Goal: Find specific page/section: Find specific page/section

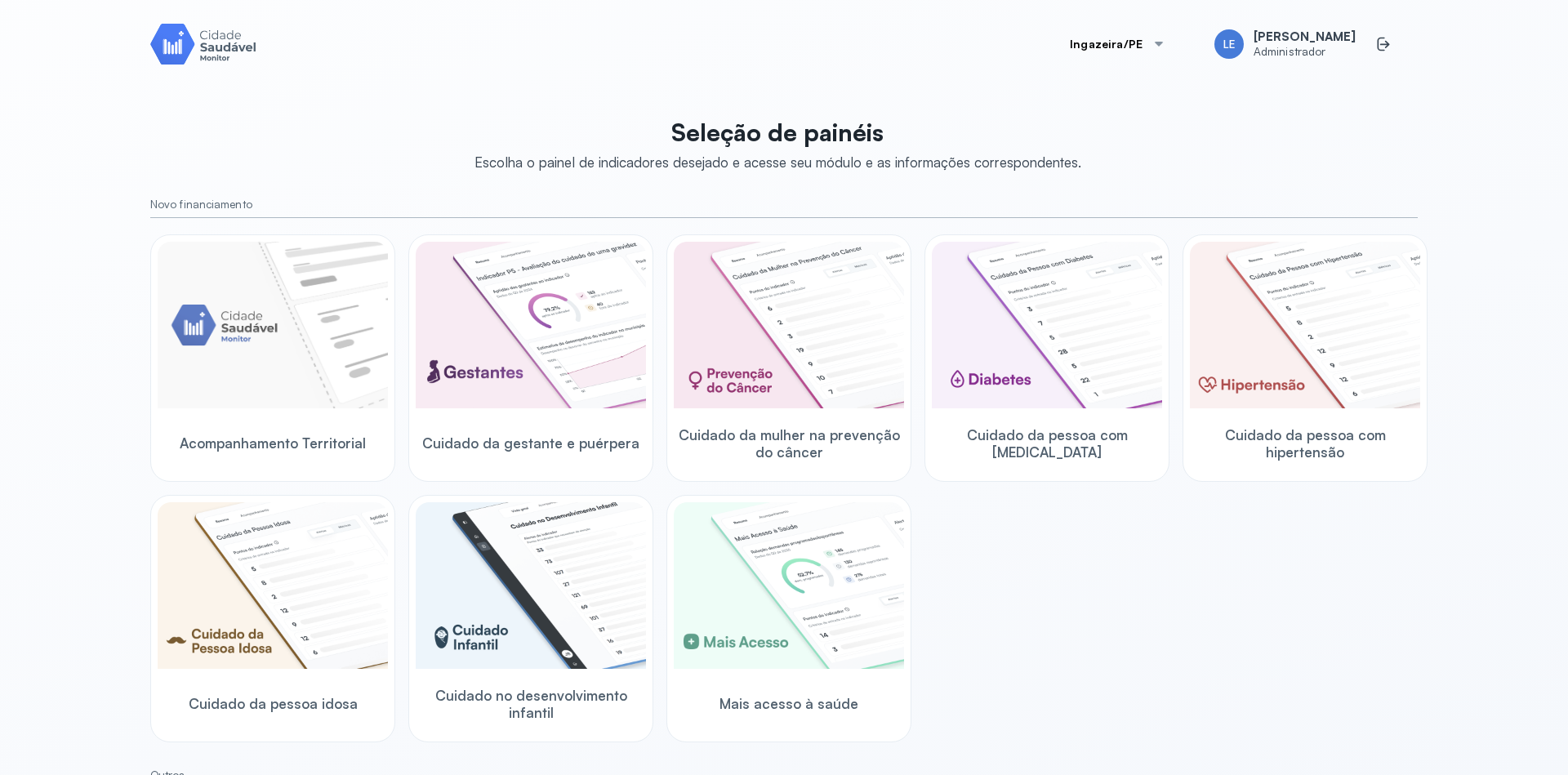
click at [1166, 40] on div at bounding box center [1159, 44] width 13 height 13
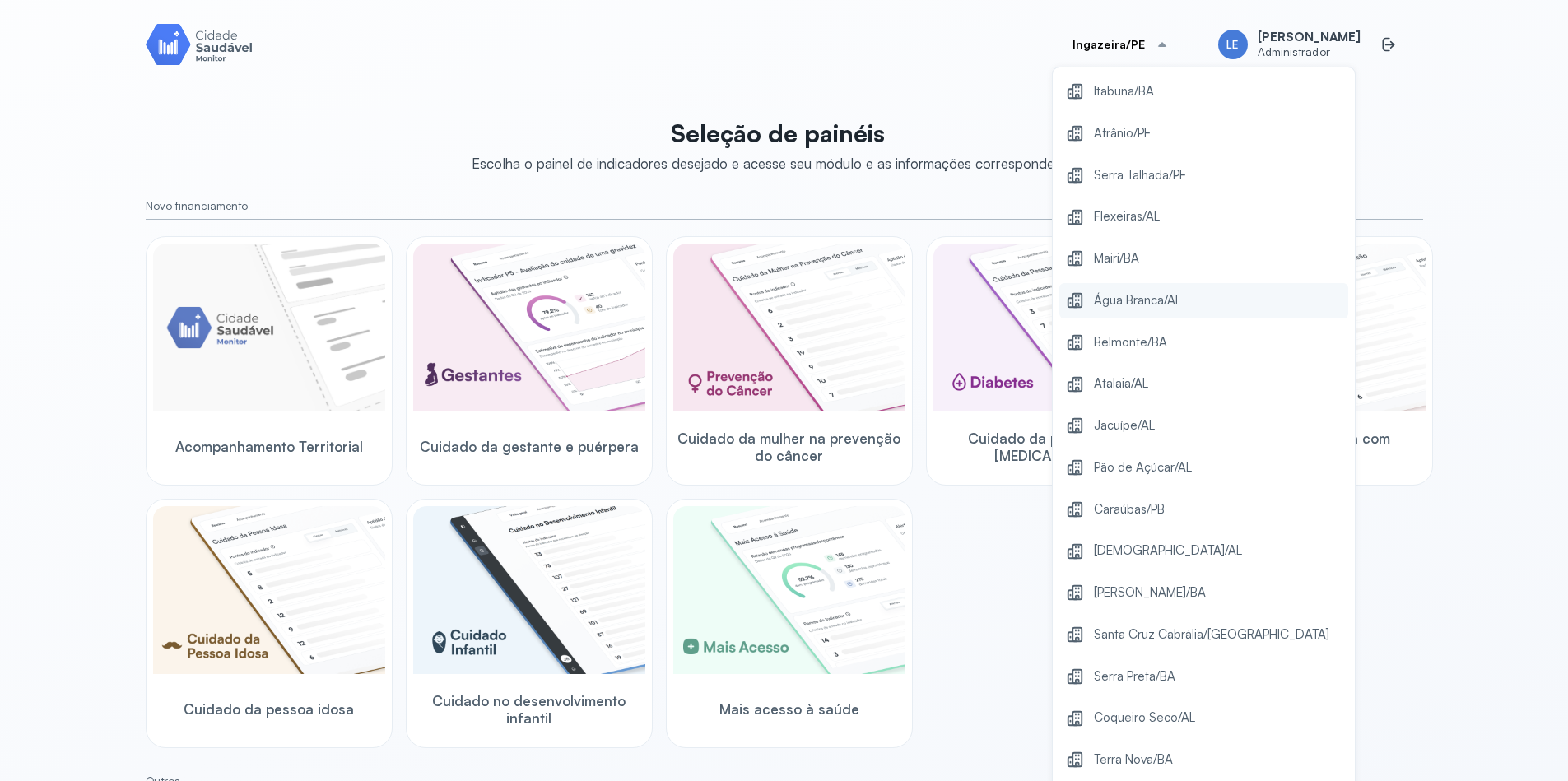
click at [1181, 294] on span "Água Branca/AL" at bounding box center [1138, 301] width 87 height 22
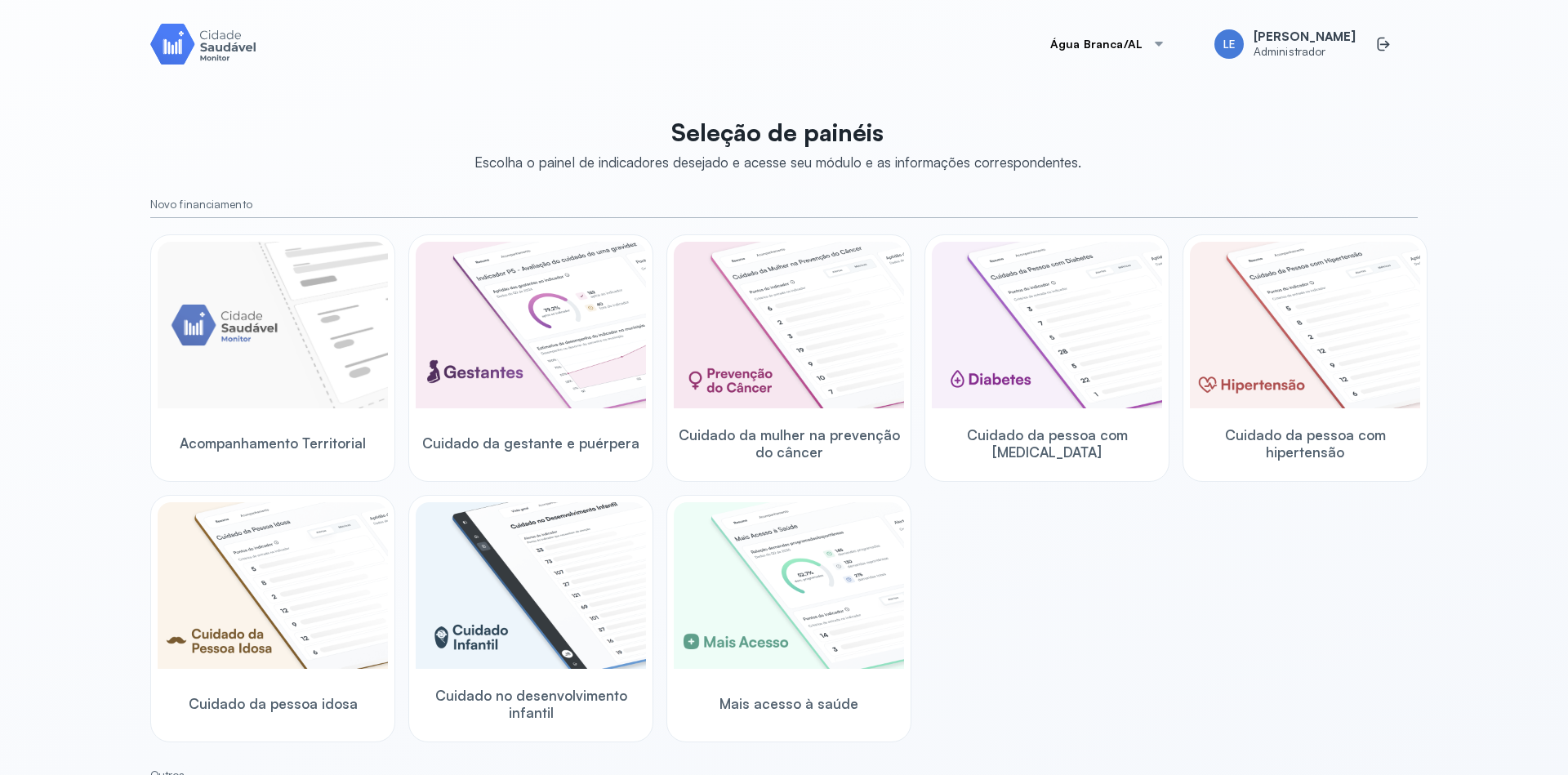
click at [1153, 46] on button "Água Branca/AL" at bounding box center [1108, 44] width 154 height 33
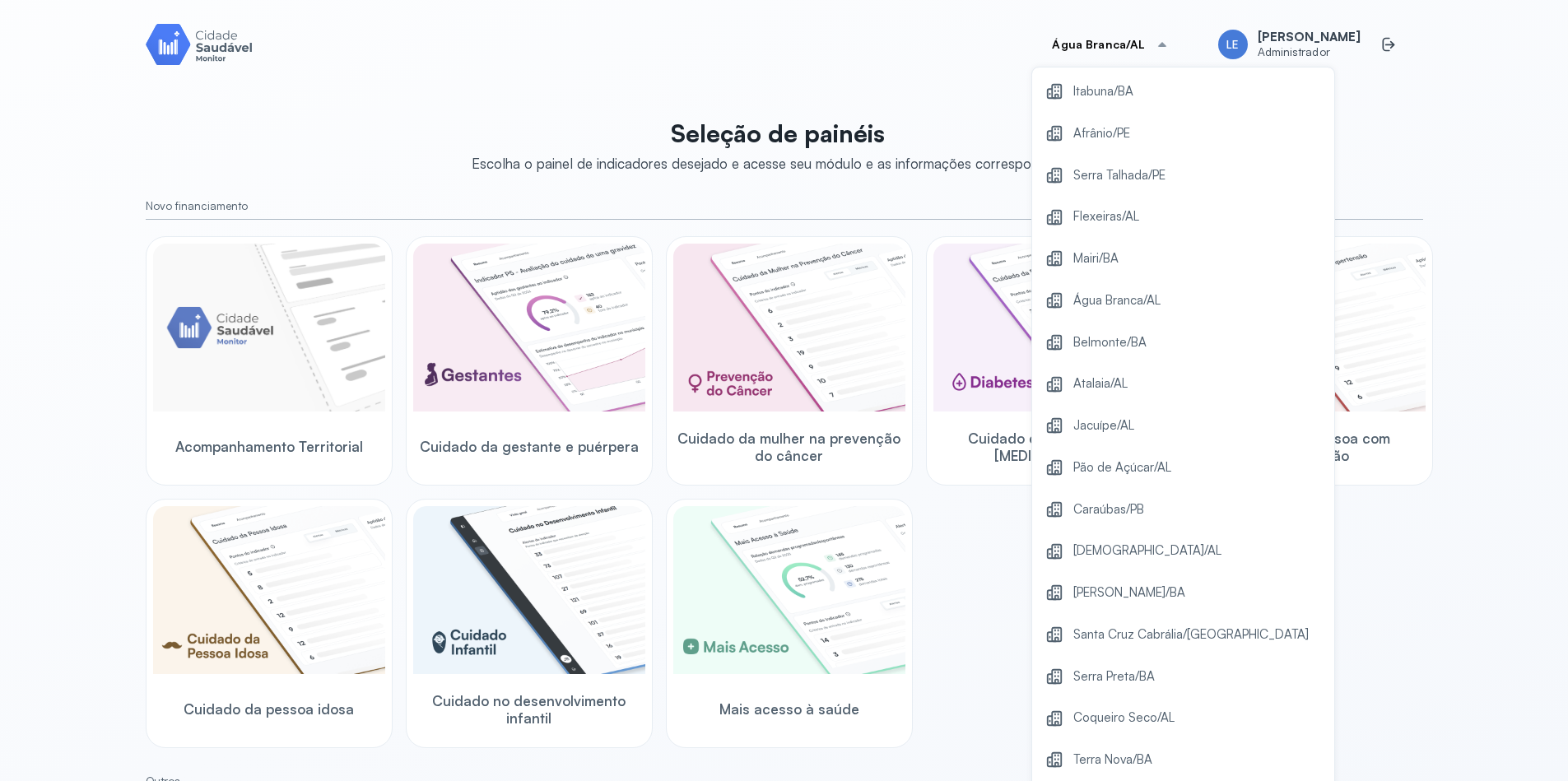
click at [1377, 599] on div "Acompanhamento Territorial Cuidado da gestante e puérpera Cuidado da mulher na …" at bounding box center [784, 492] width 1277 height 512
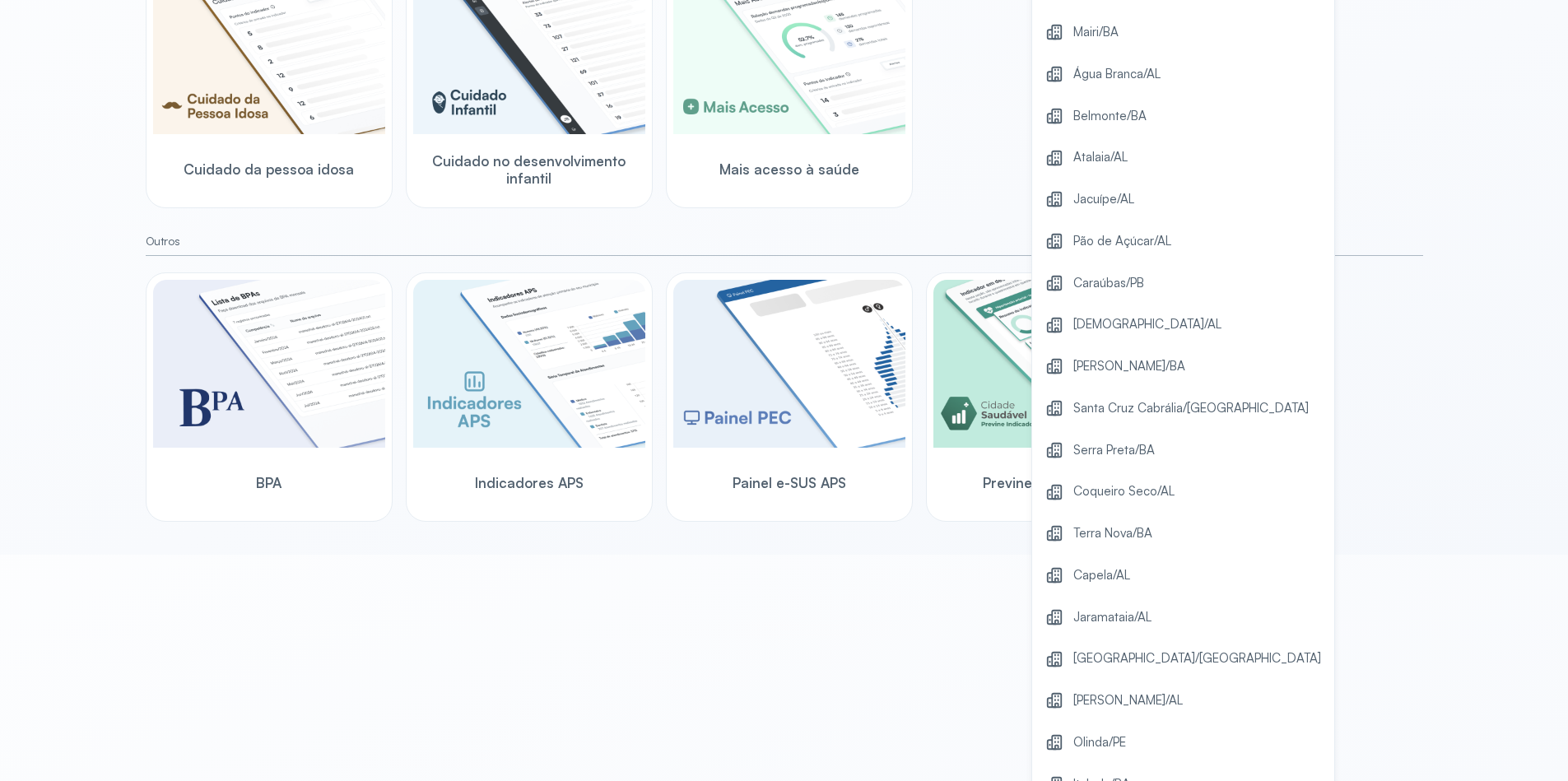
scroll to position [338, 0]
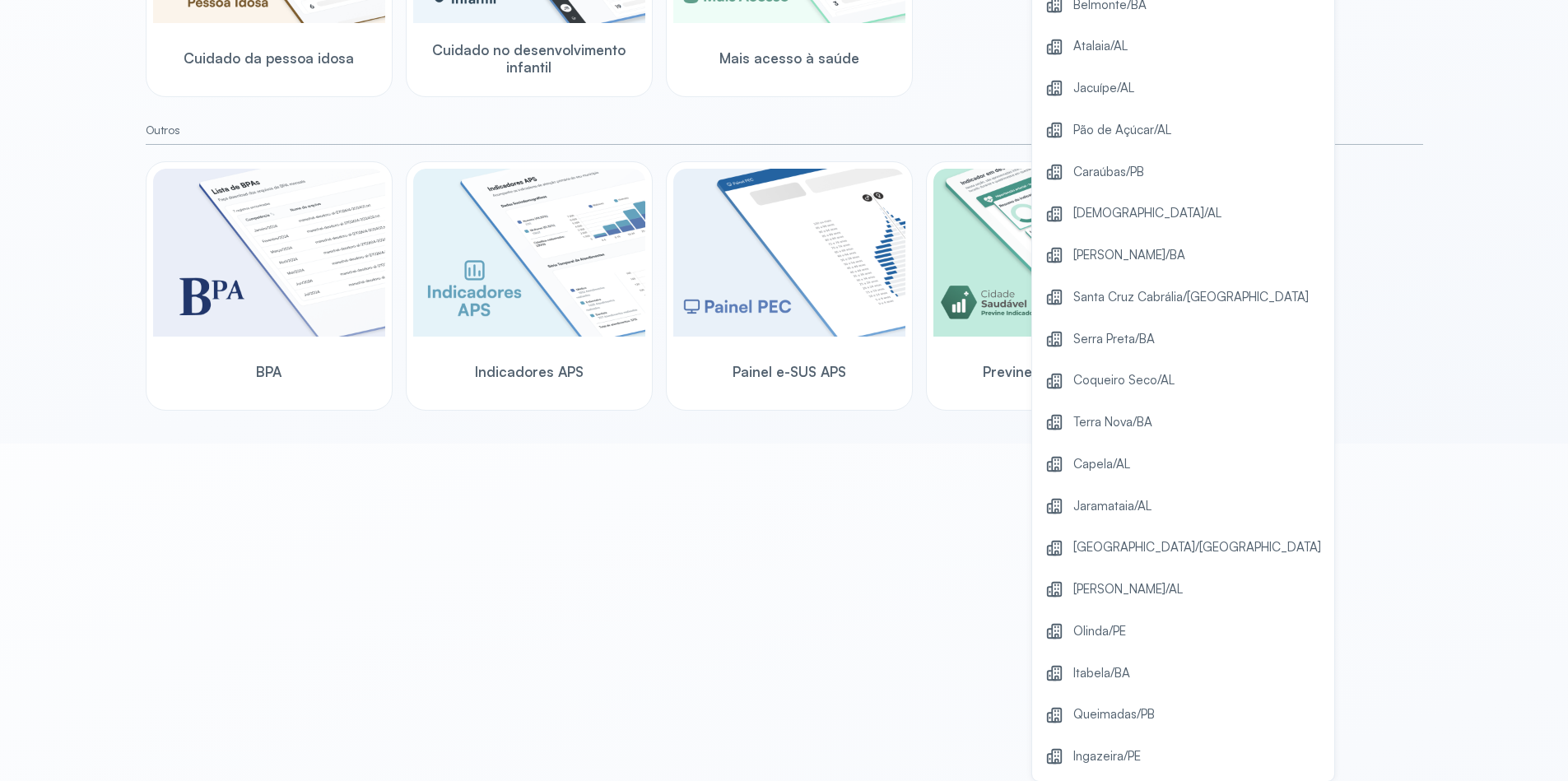
click at [1389, 406] on div "BPA Indicadores APS Painel e-SUS APS Previne Indicadores" at bounding box center [784, 285] width 1277 height 249
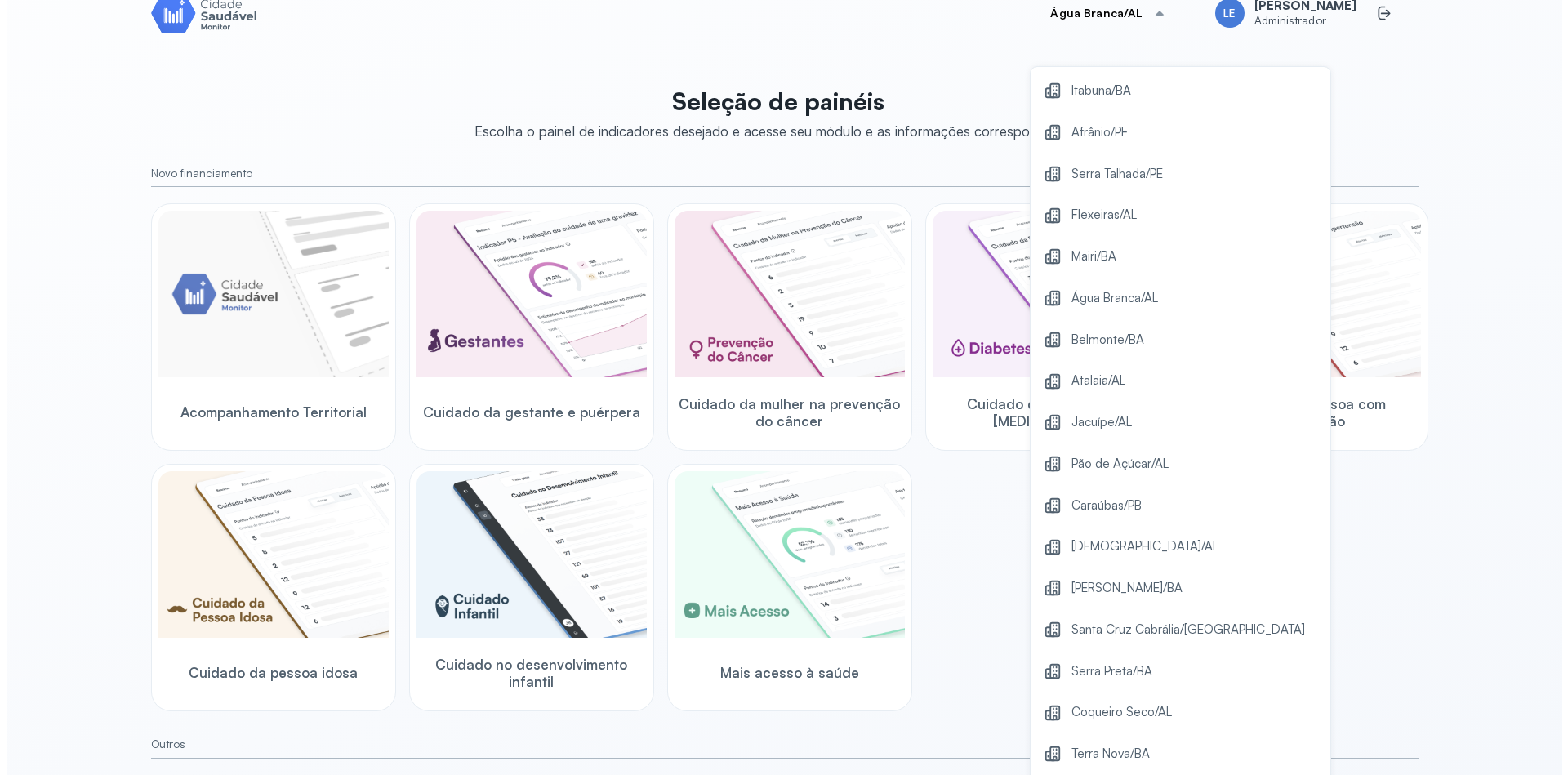
scroll to position [0, 0]
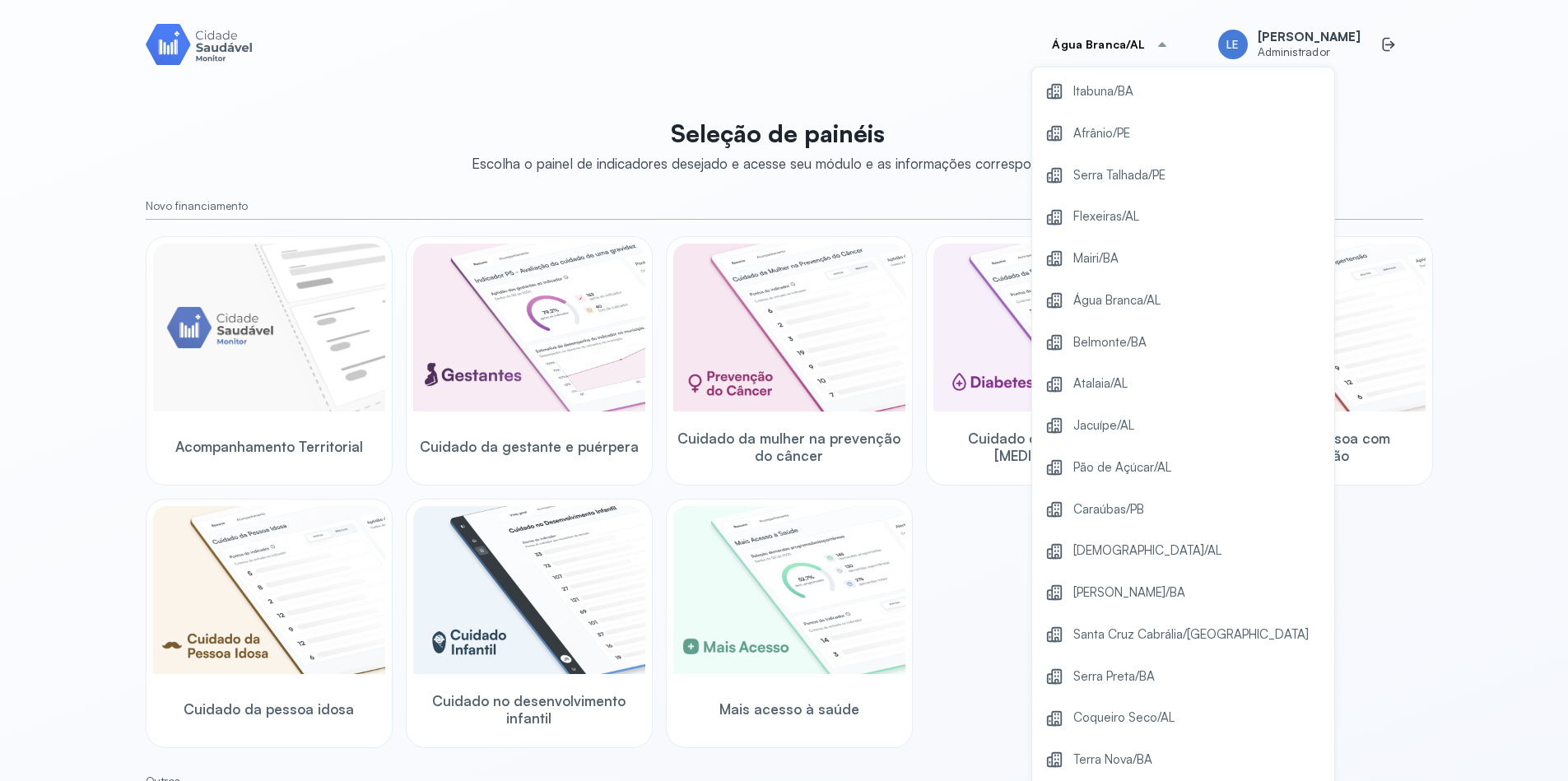
click at [1177, 35] on button "Água Branca/AL" at bounding box center [1109, 44] width 155 height 33
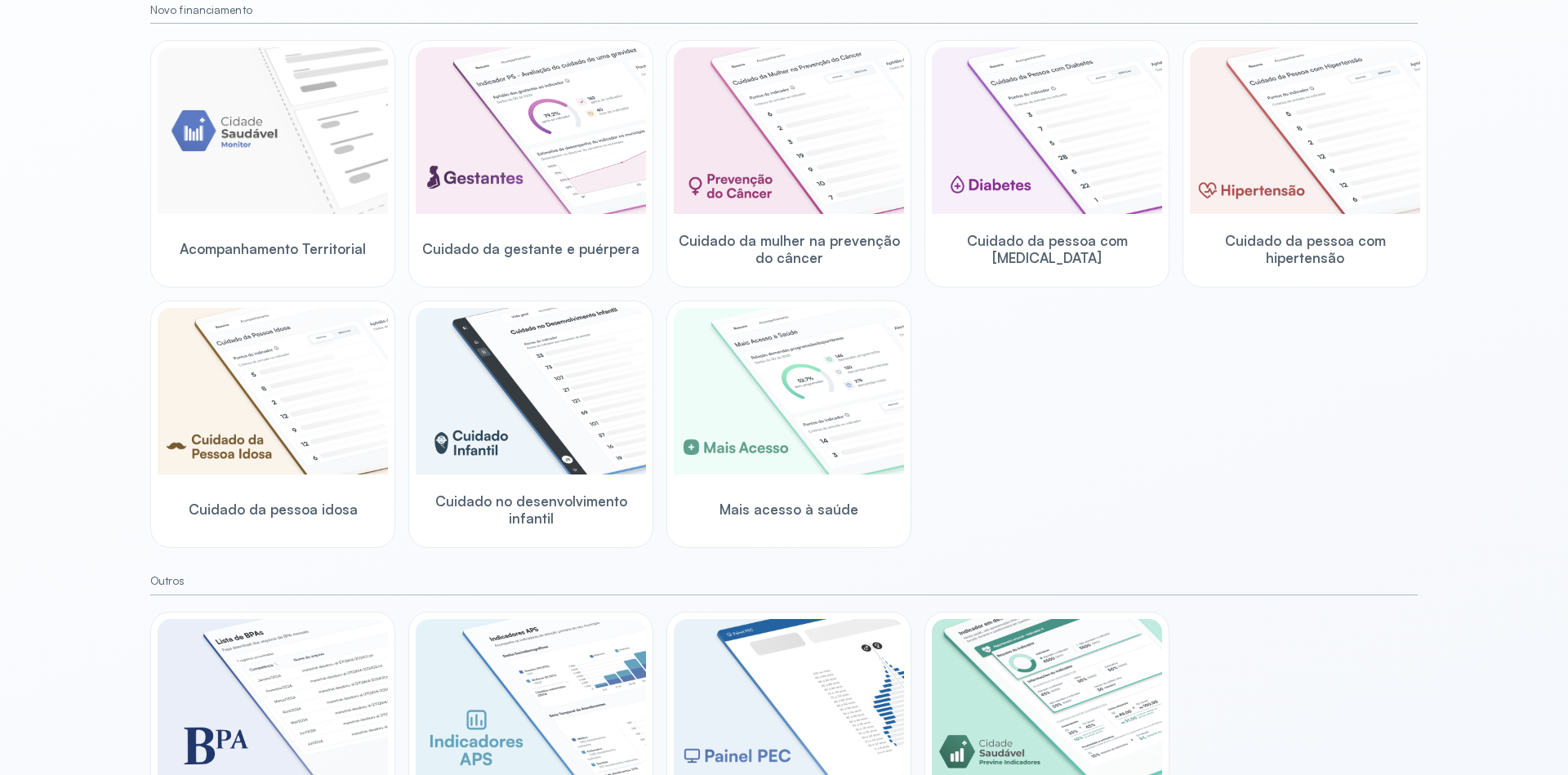
scroll to position [311, 0]
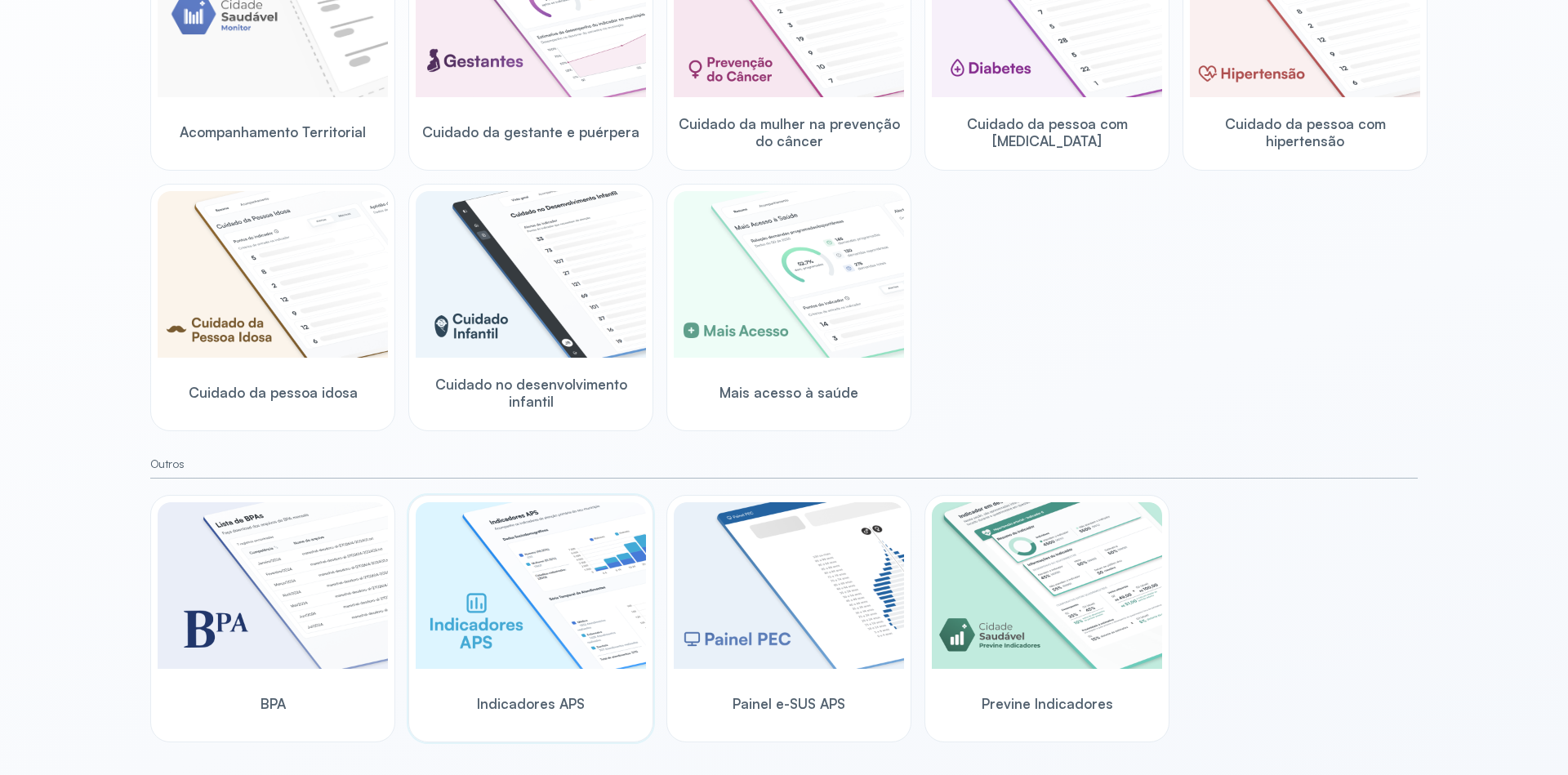
click at [522, 562] on img at bounding box center [531, 585] width 230 height 167
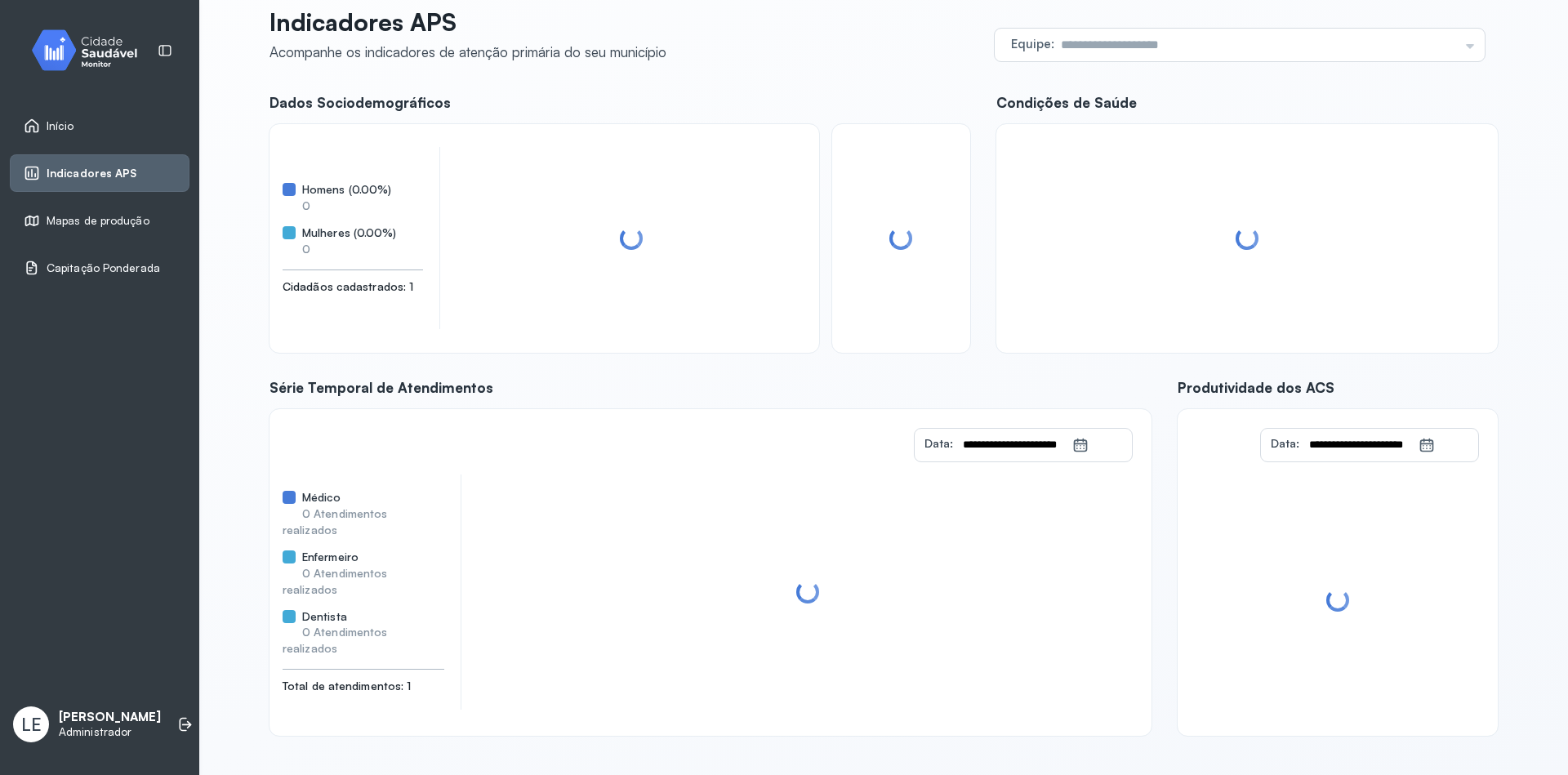
scroll to position [42, 0]
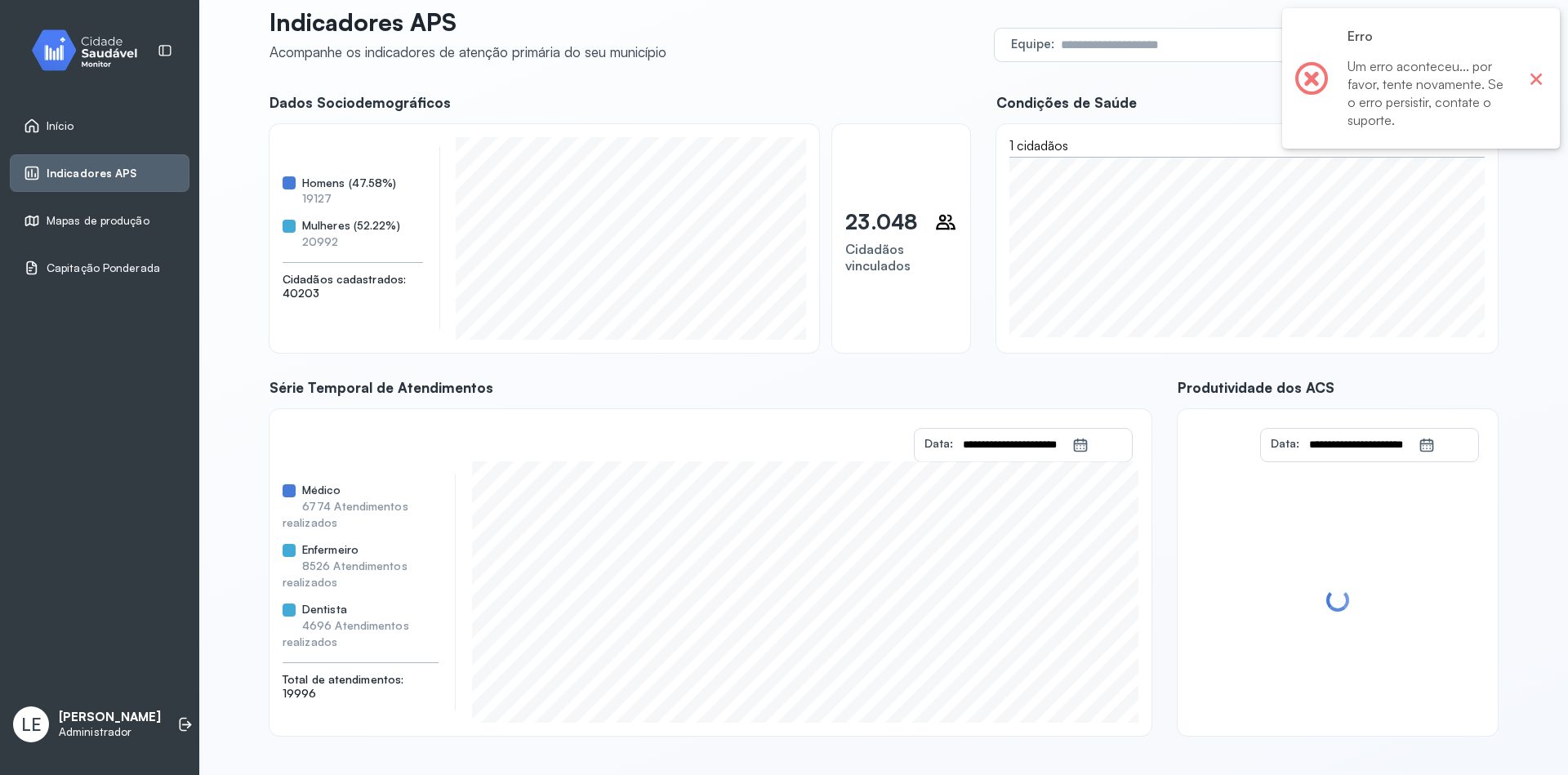
click at [1534, 76] on button "×" at bounding box center [1536, 78] width 21 height 21
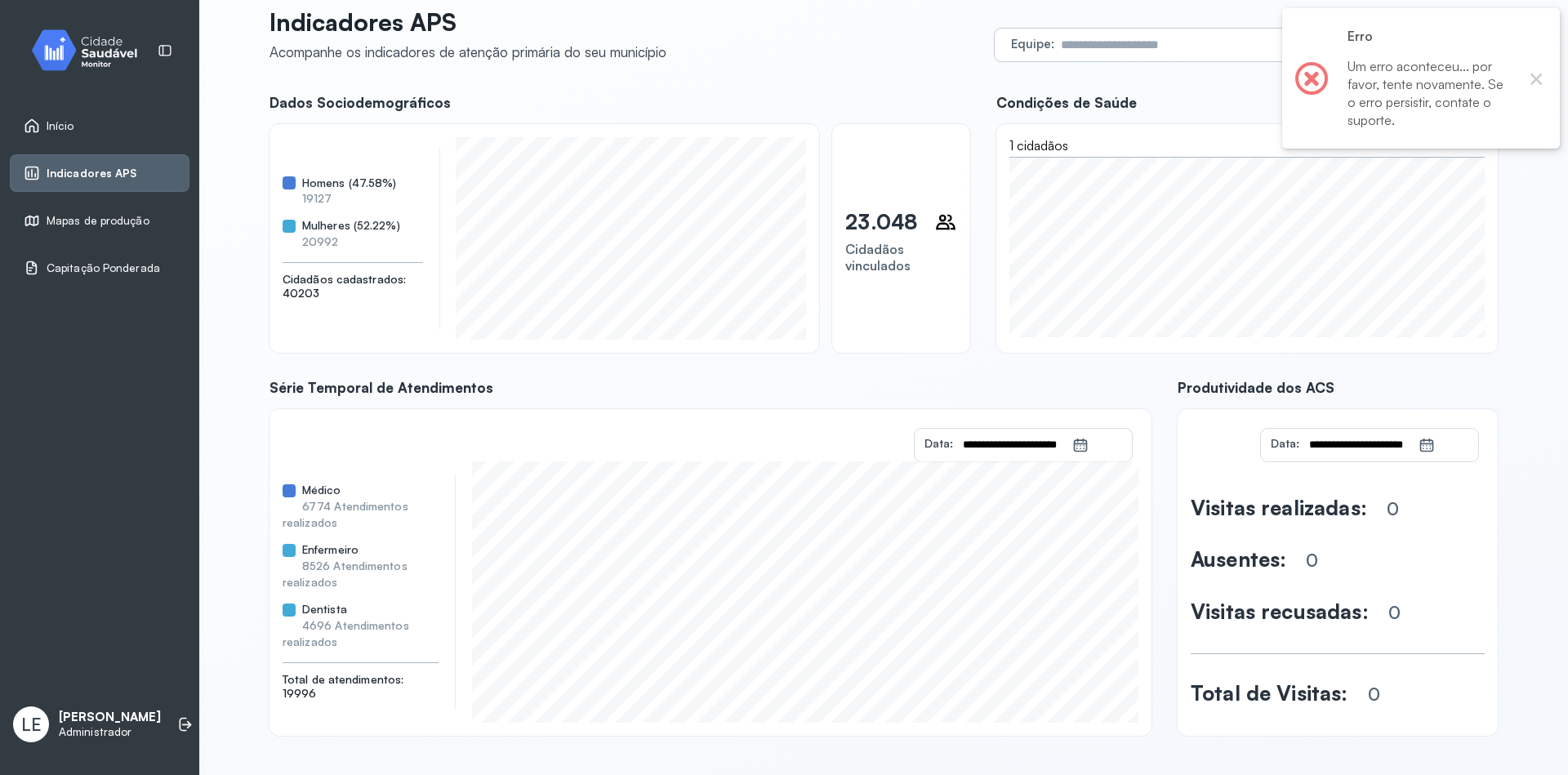
click at [1343, 53] on div "× Erro Um erro aconteceu... por favor, tente novamente. Se o erro persistir, co…" at bounding box center [1421, 79] width 277 height 141
click at [1546, 89] on div "× Erro Um erro aconteceu... por favor, tente novamente. Se o erro persistir, co…" at bounding box center [1421, 79] width 277 height 141
click at [1533, 79] on button "×" at bounding box center [1536, 78] width 21 height 21
click at [1338, 47] on input "text" at bounding box center [1256, 45] width 404 height 33
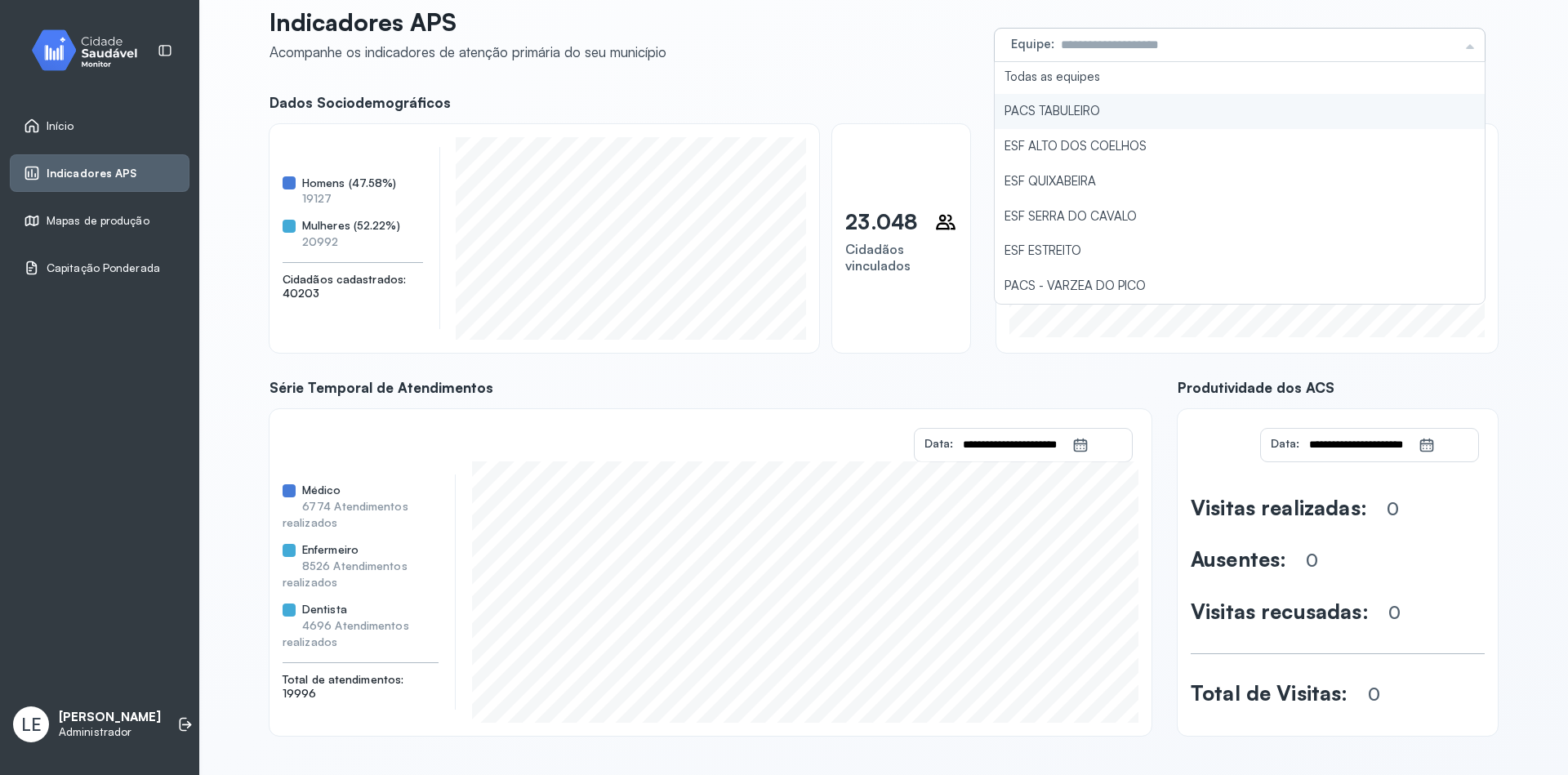
scroll to position [0, 0]
click at [1502, 175] on div "**********" at bounding box center [883, 367] width 1268 height 778
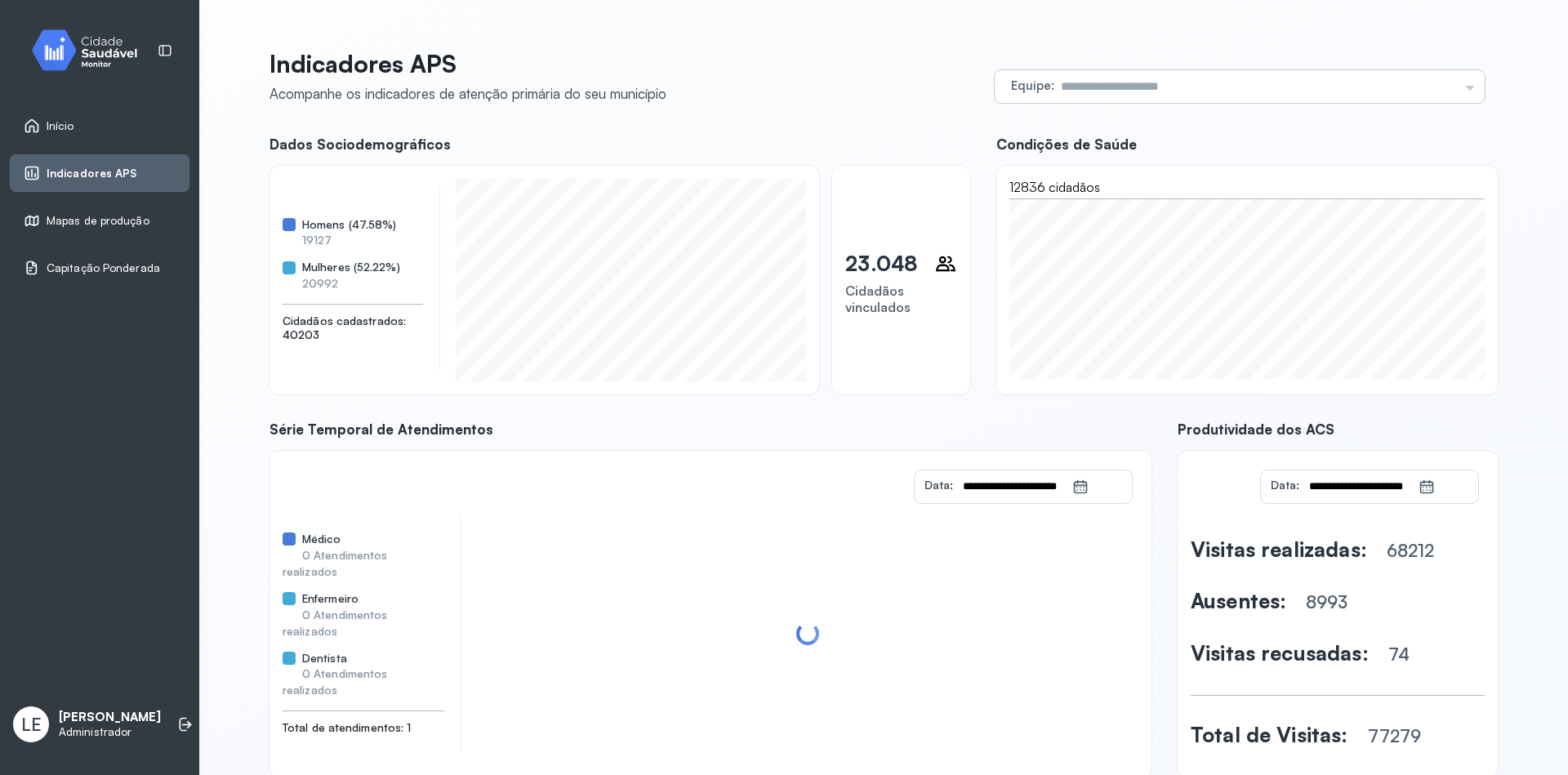
click at [1343, 79] on input "text" at bounding box center [1256, 87] width 404 height 33
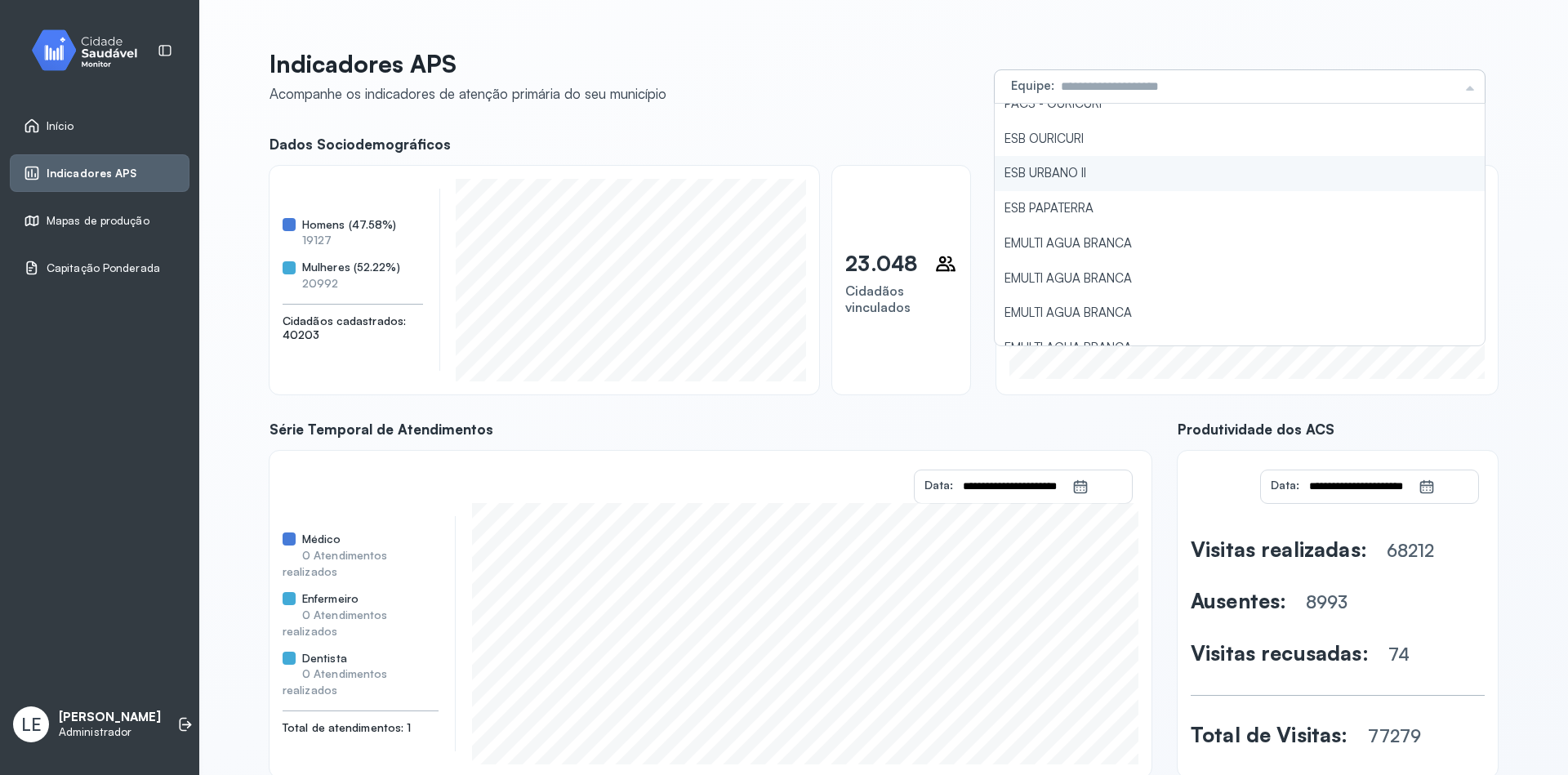
scroll to position [841, 0]
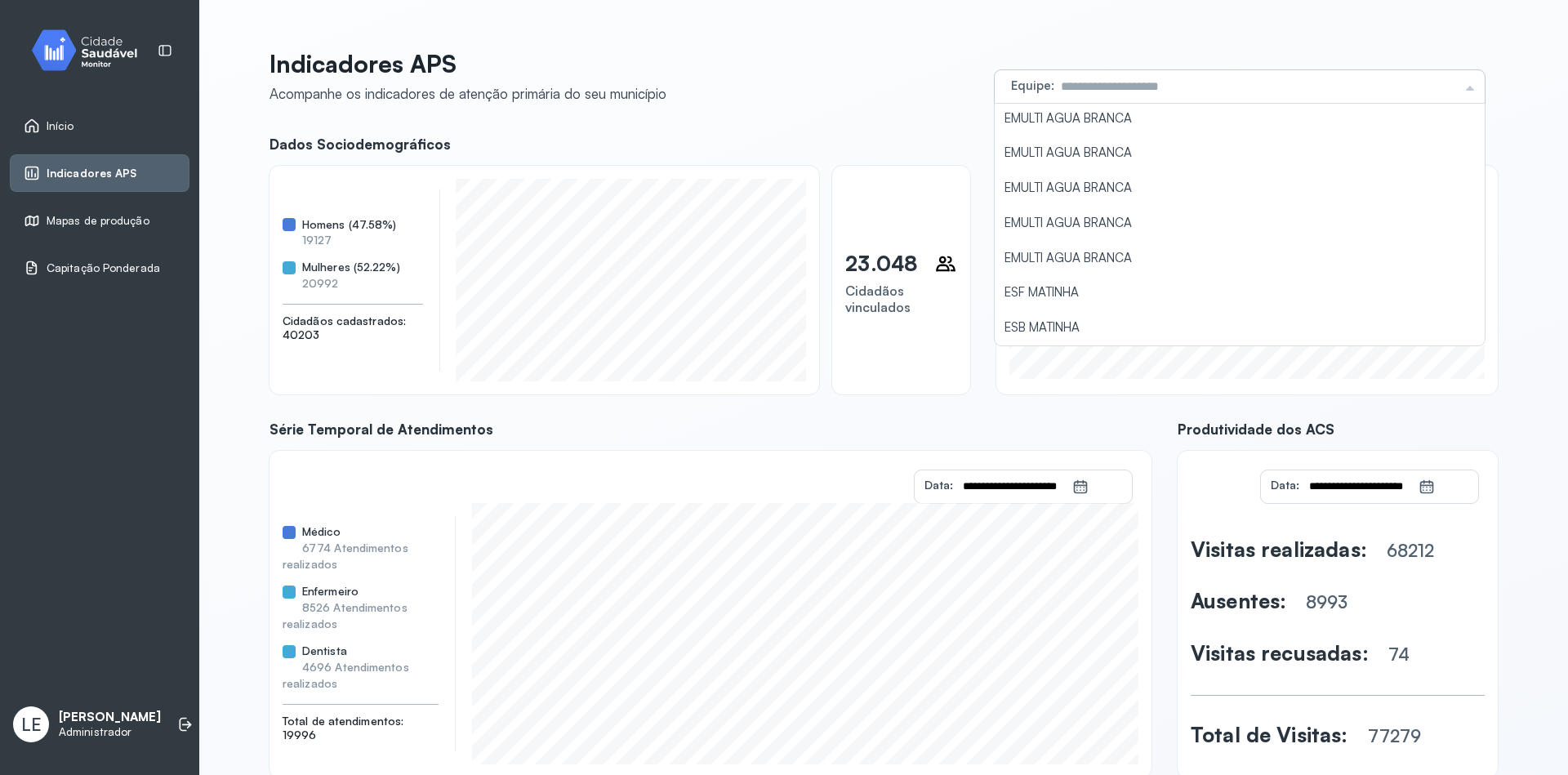
click at [1404, 74] on input "text" at bounding box center [1256, 87] width 404 height 33
click at [1291, 77] on input "text" at bounding box center [1256, 87] width 404 height 33
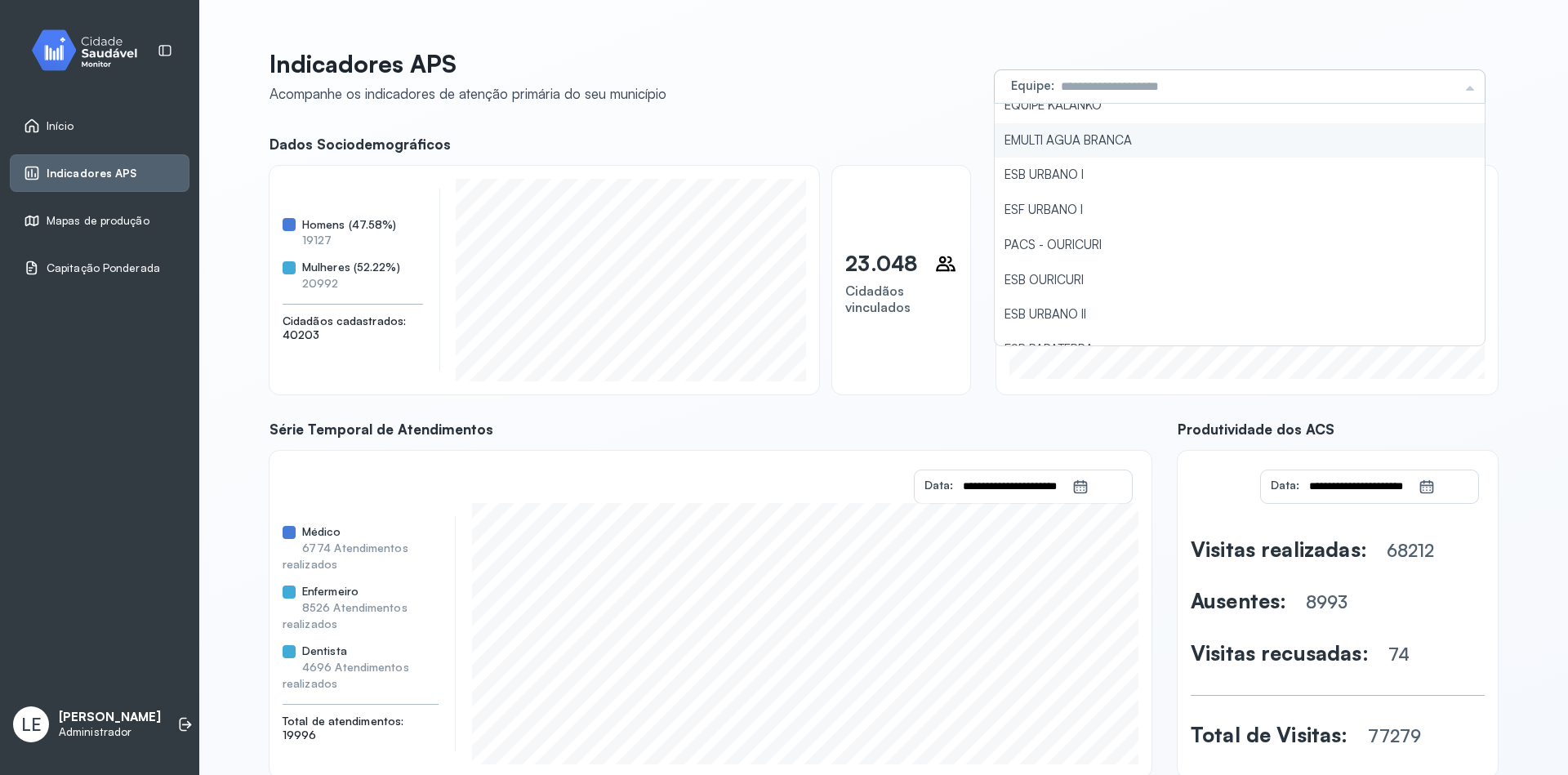
scroll to position [644, 0]
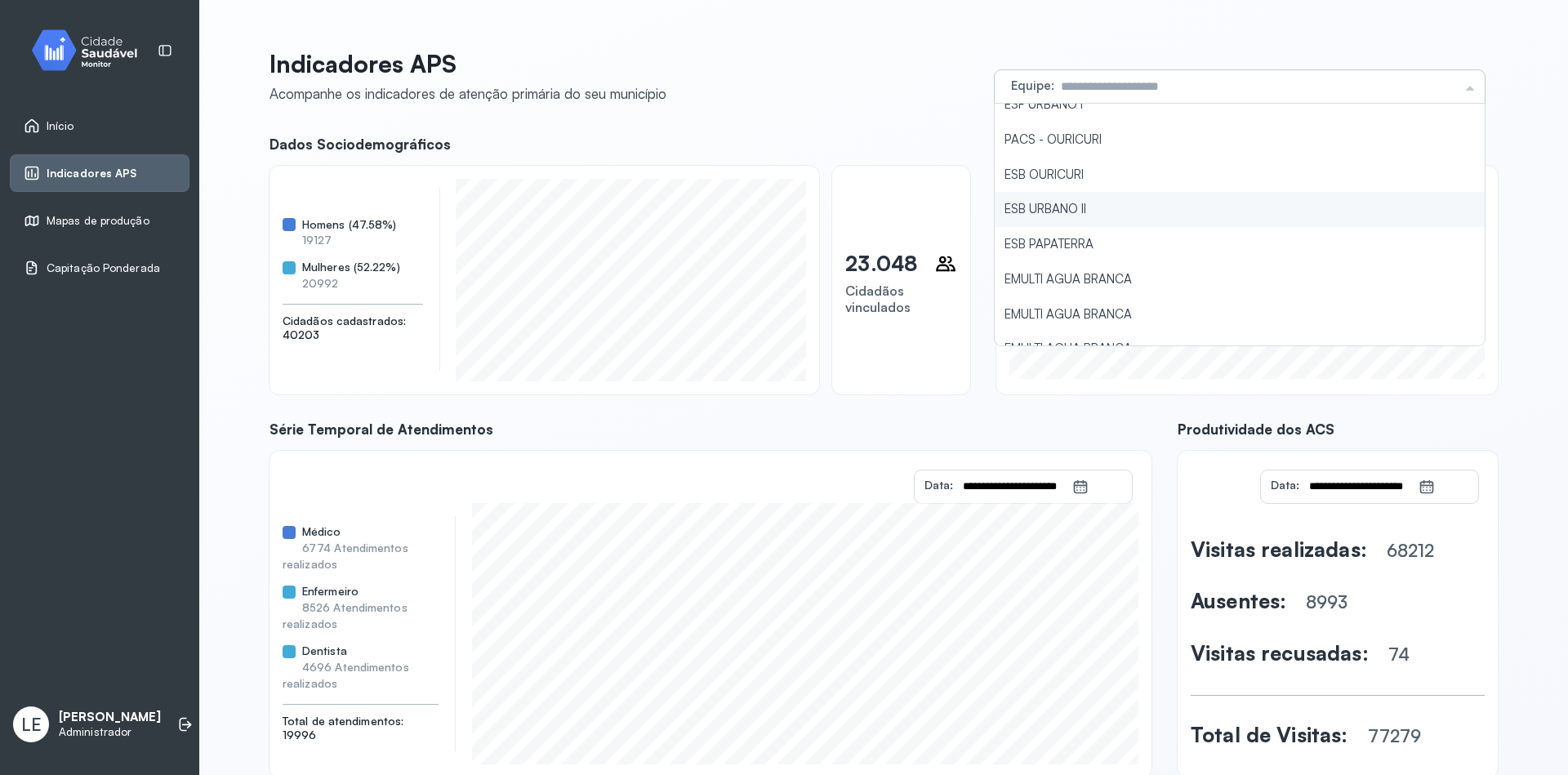
type input "**********"
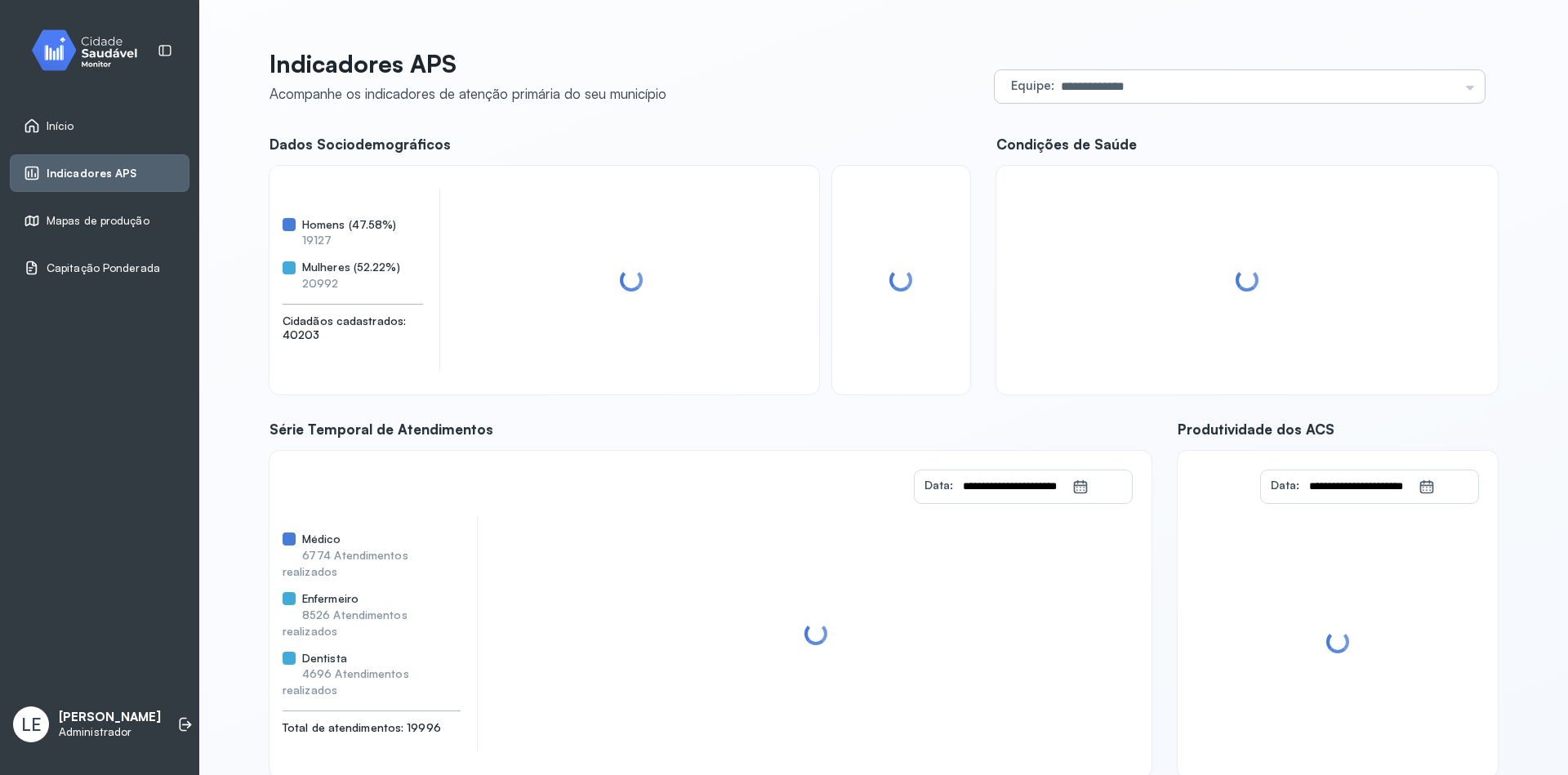
click at [1090, 199] on div "**********" at bounding box center [883, 414] width 1228 height 728
click at [1279, 89] on input "text" at bounding box center [1256, 87] width 404 height 33
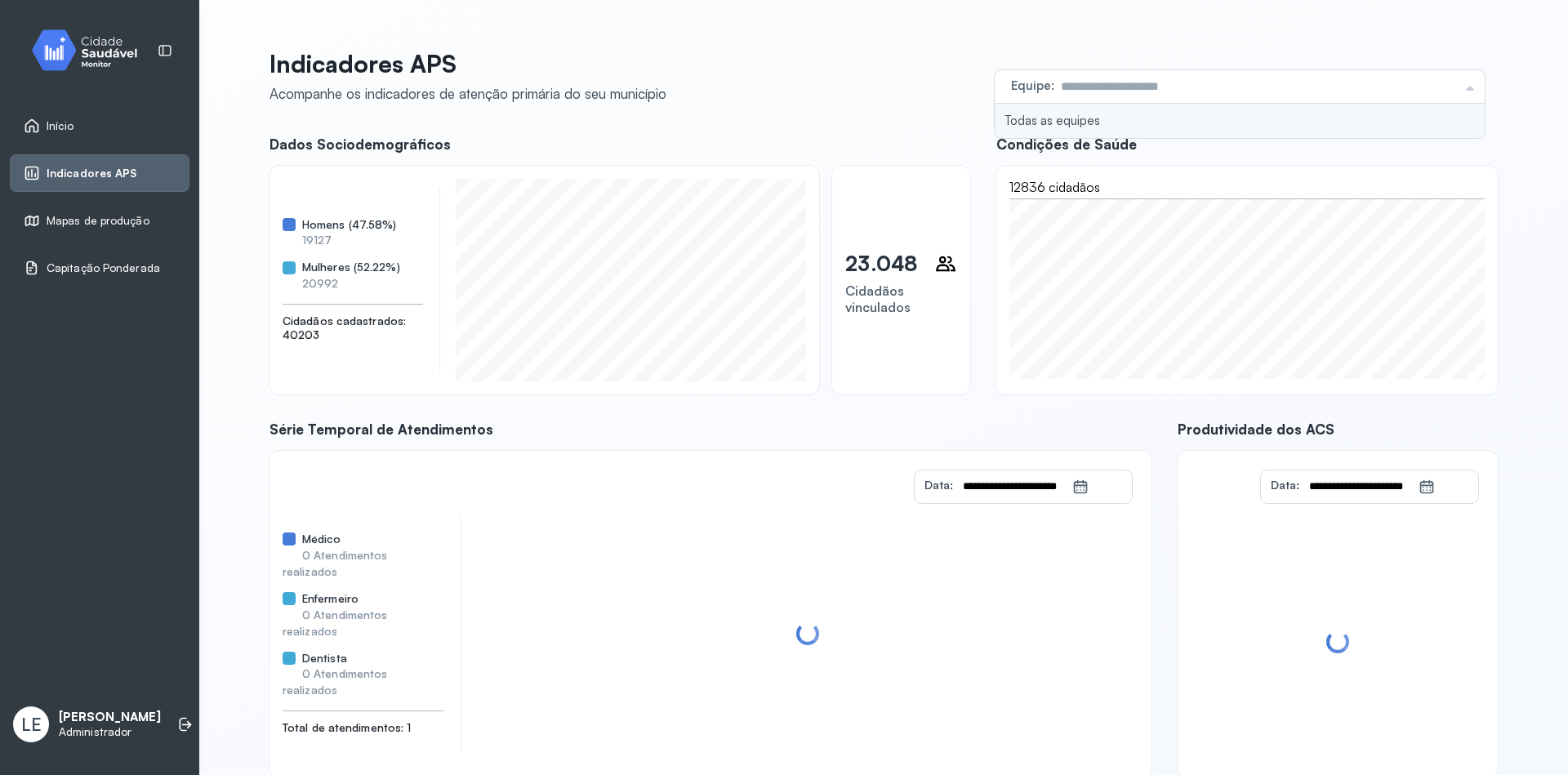
click at [1114, 35] on div "**********" at bounding box center [883, 408] width 1268 height 778
click at [1207, 80] on input "text" at bounding box center [1256, 87] width 404 height 33
click at [1186, 43] on div "**********" at bounding box center [883, 408] width 1268 height 778
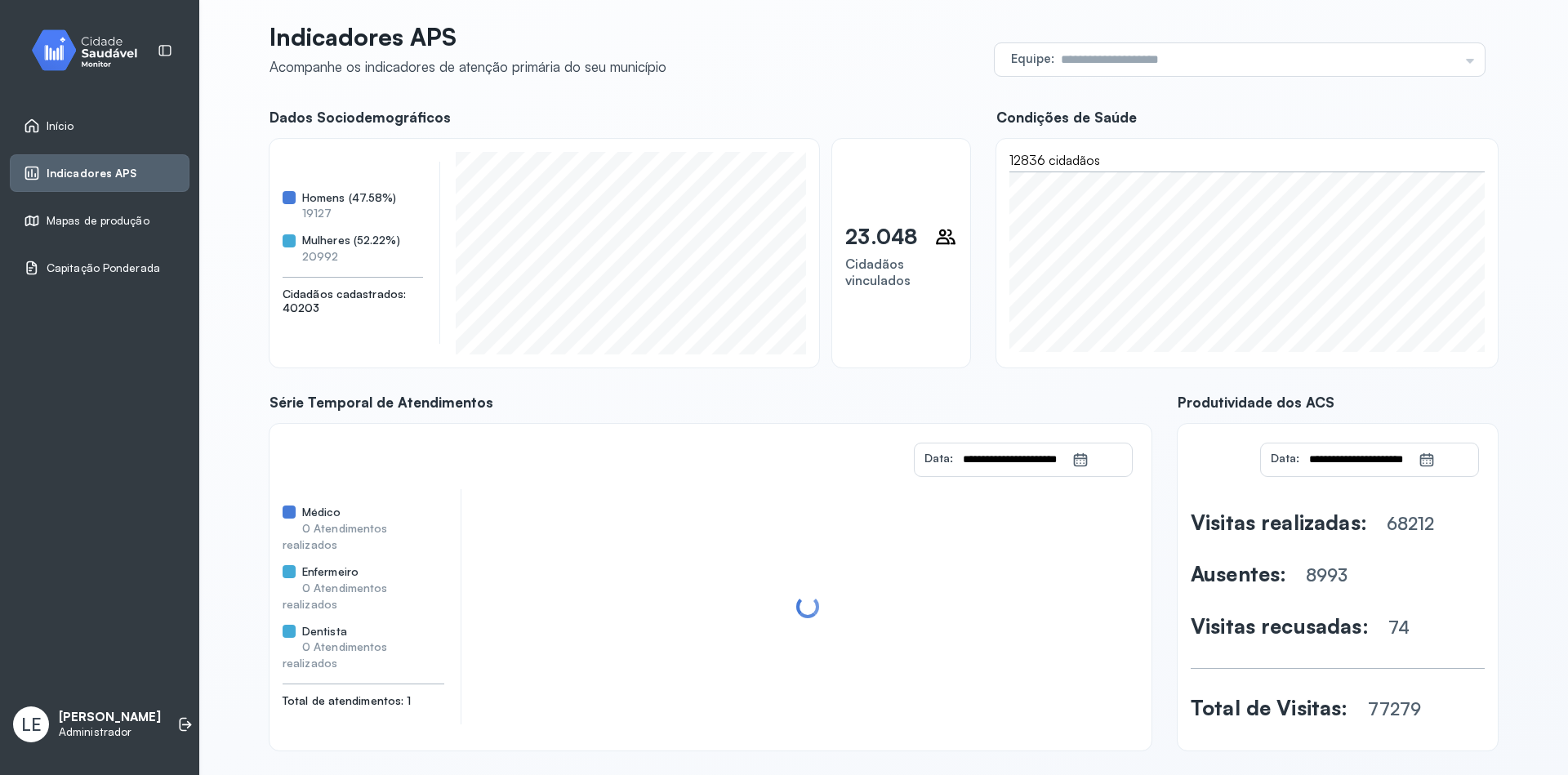
scroll to position [42, 0]
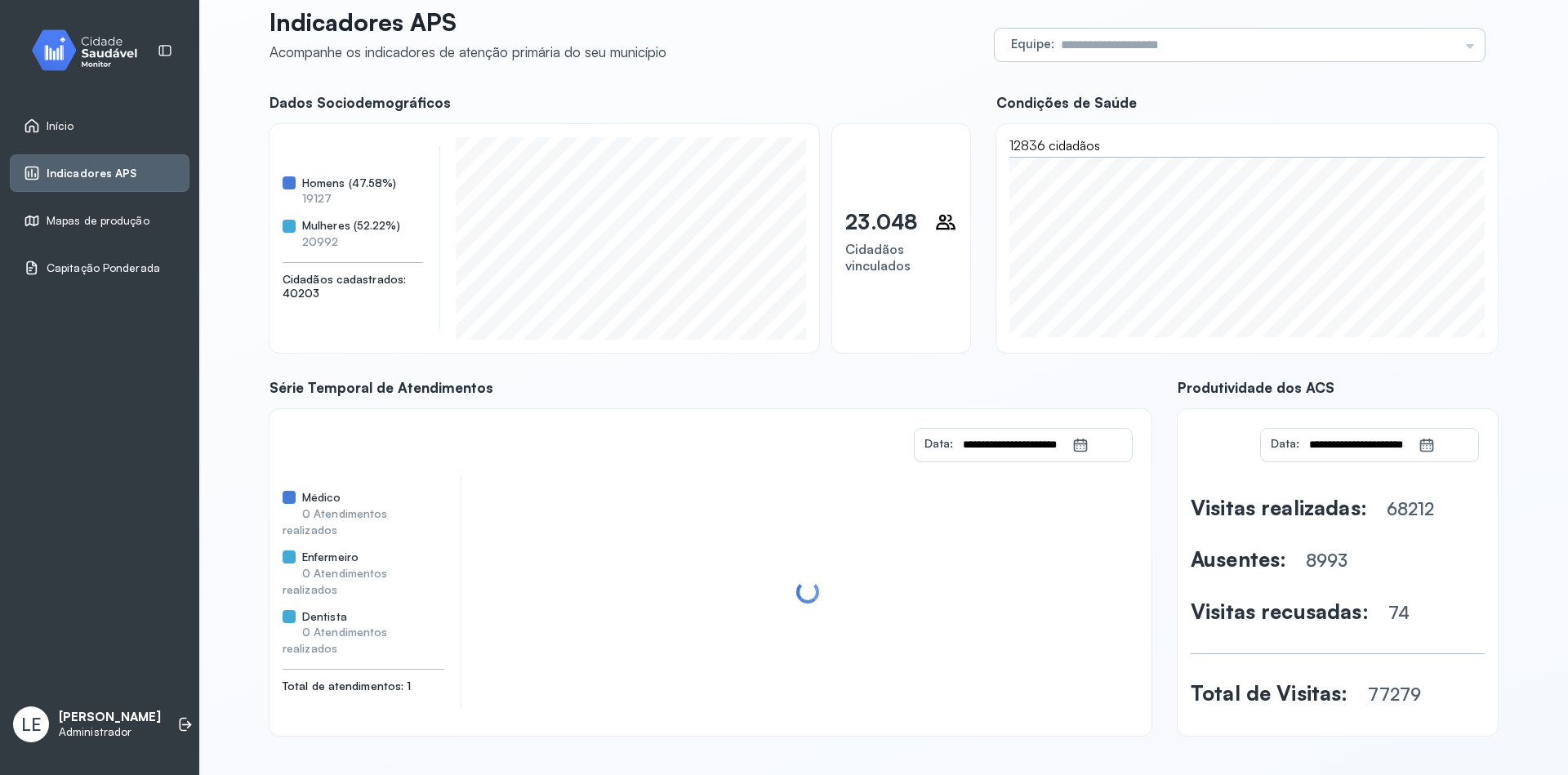
click at [1334, 55] on input "text" at bounding box center [1256, 45] width 404 height 33
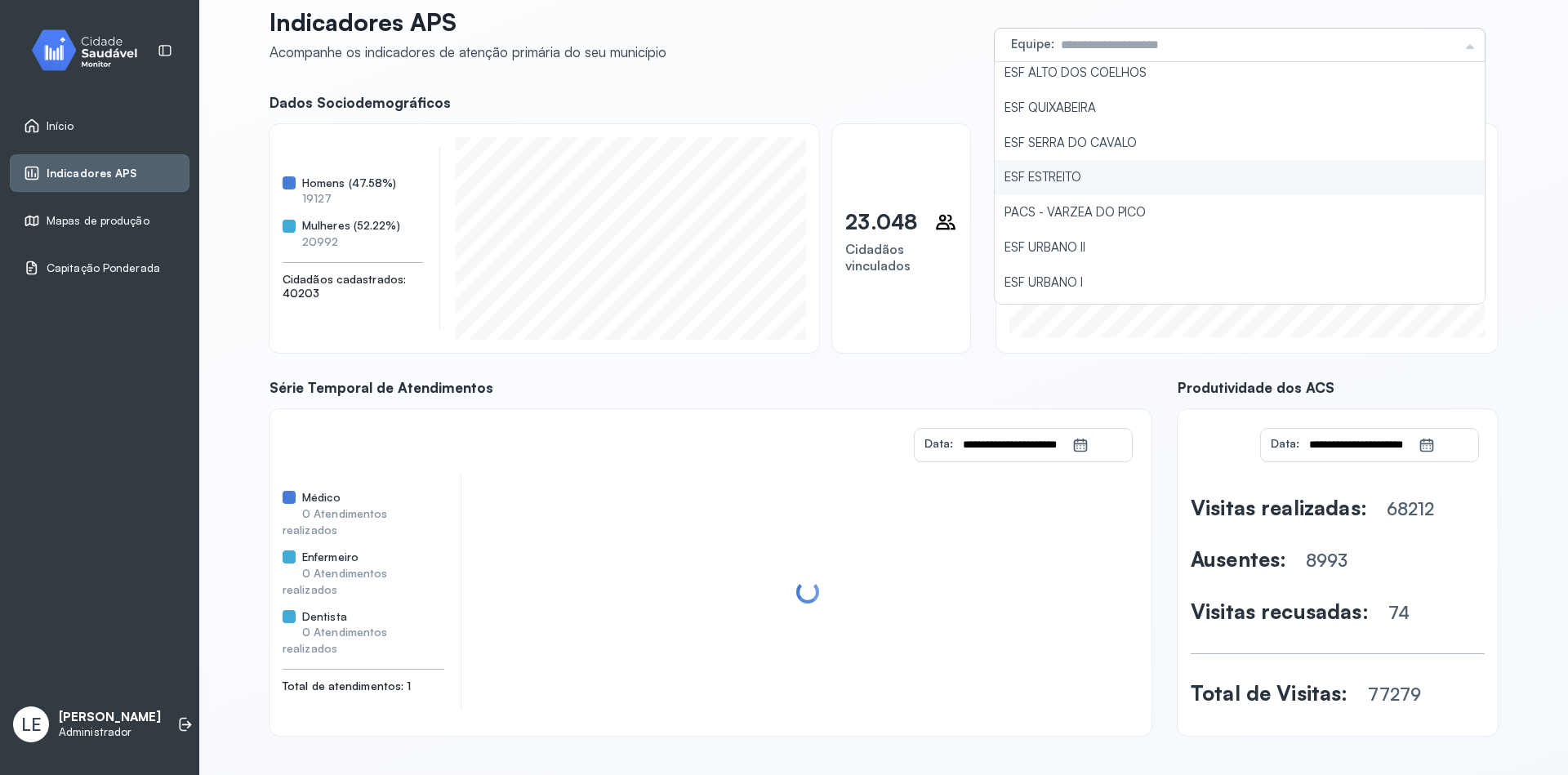
scroll to position [142, 0]
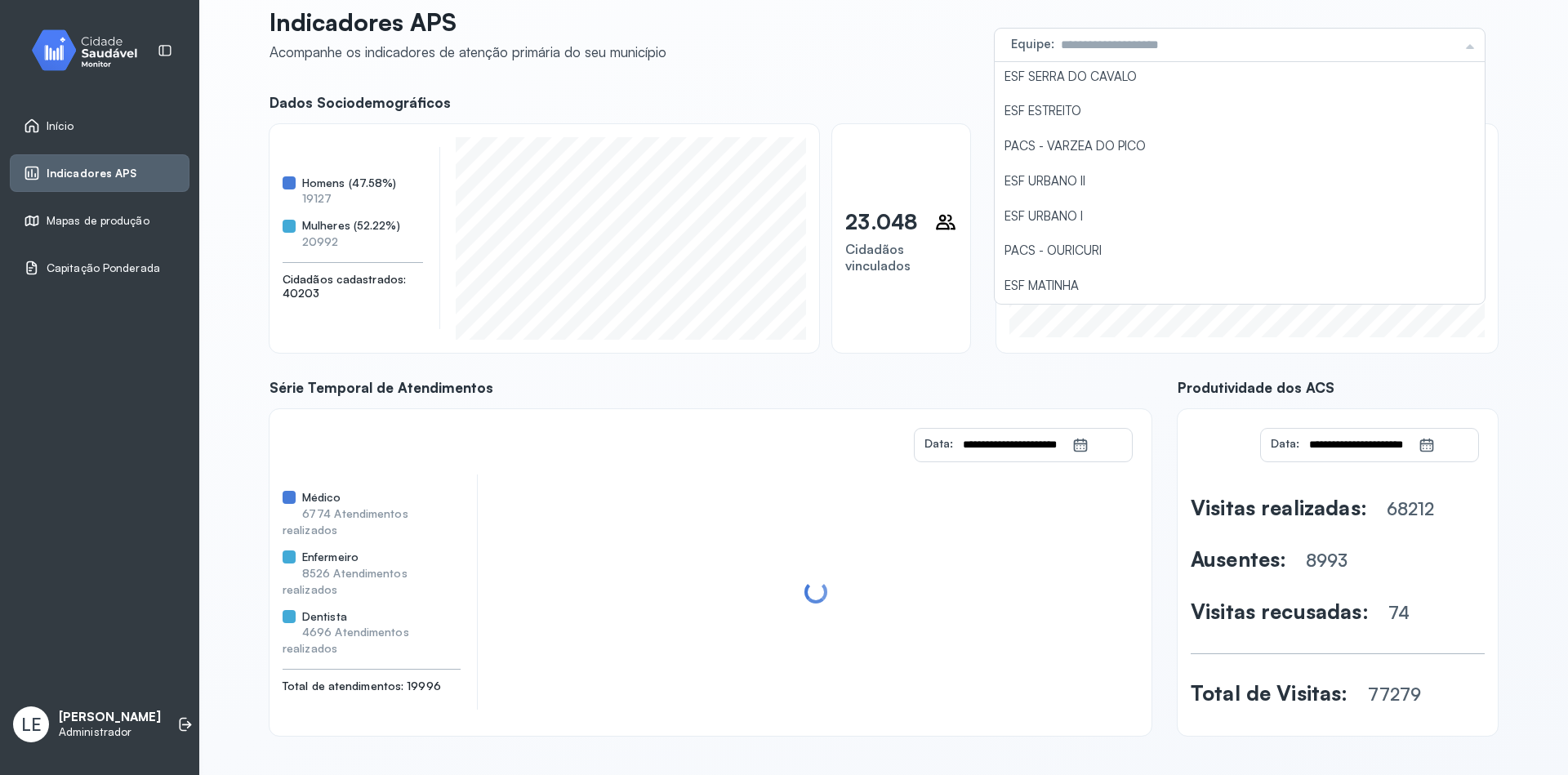
click at [1519, 216] on div "**********" at bounding box center [883, 366] width 1307 height 817
